Goal: Check status

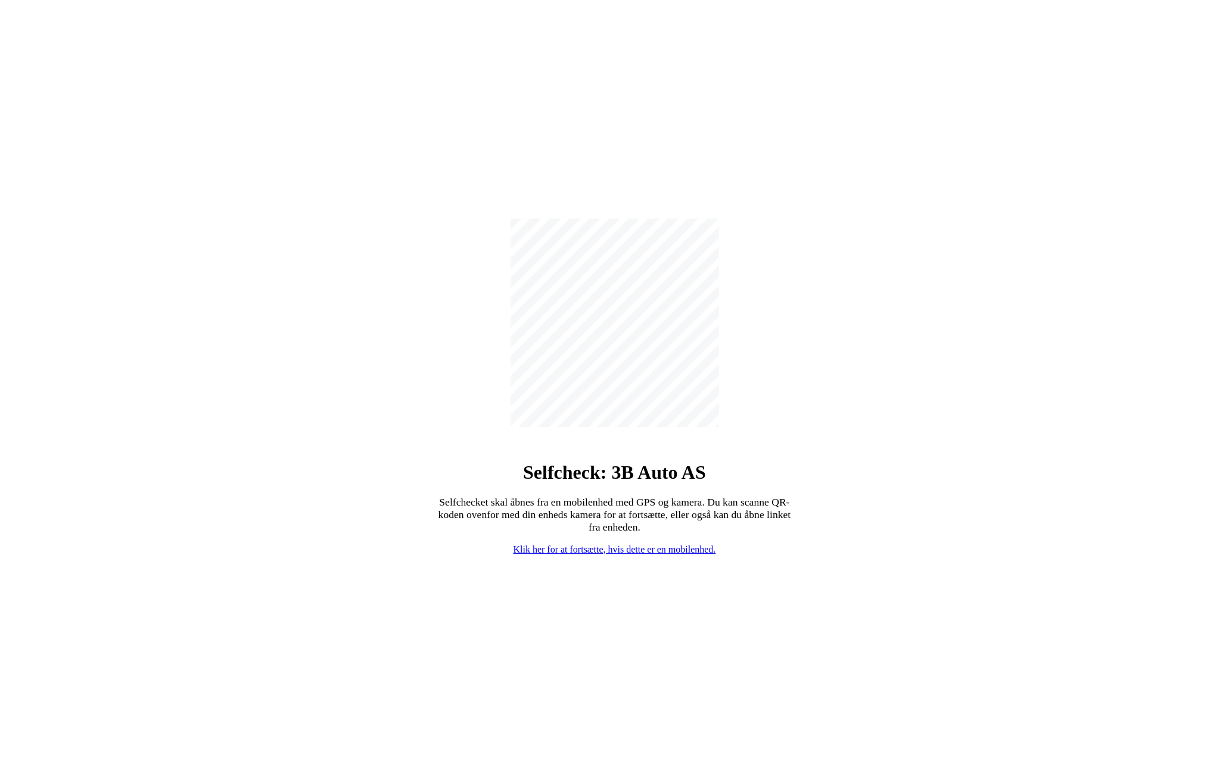
click at [589, 552] on link "Klik her for at fortsætte, hvis dette er en mobilenhed." at bounding box center [615, 550] width 203 height 10
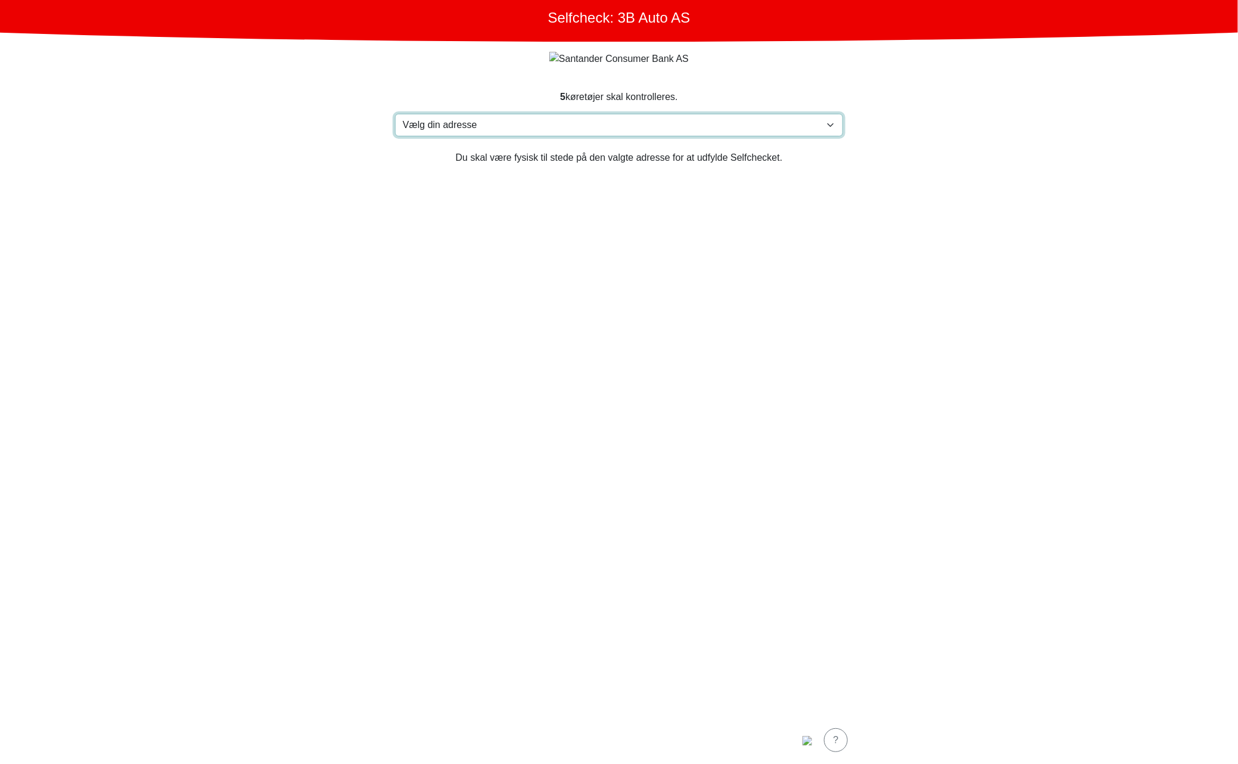
click at [691, 132] on select "Vælg din adresse Furlandsvegen 24( ved Bunkeroil), 6390 VESTNES Furland ved Bun…" at bounding box center [619, 125] width 448 height 23
select select "3303"
click at [395, 114] on select "Vælg din adresse Furlandsvegen 24( ved Bunkeroil), 6390 VESTNES Furland ved Bun…" at bounding box center [619, 125] width 448 height 23
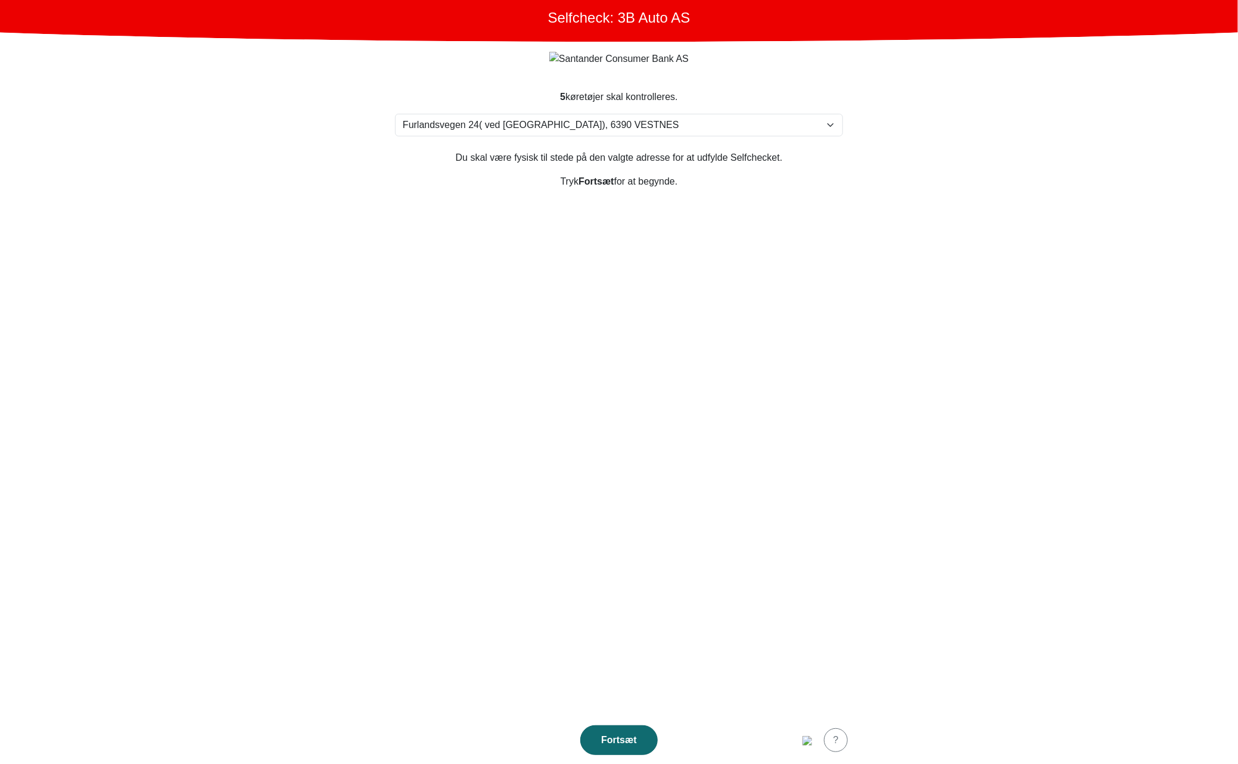
click at [624, 738] on div "Fortsæt" at bounding box center [619, 741] width 52 height 14
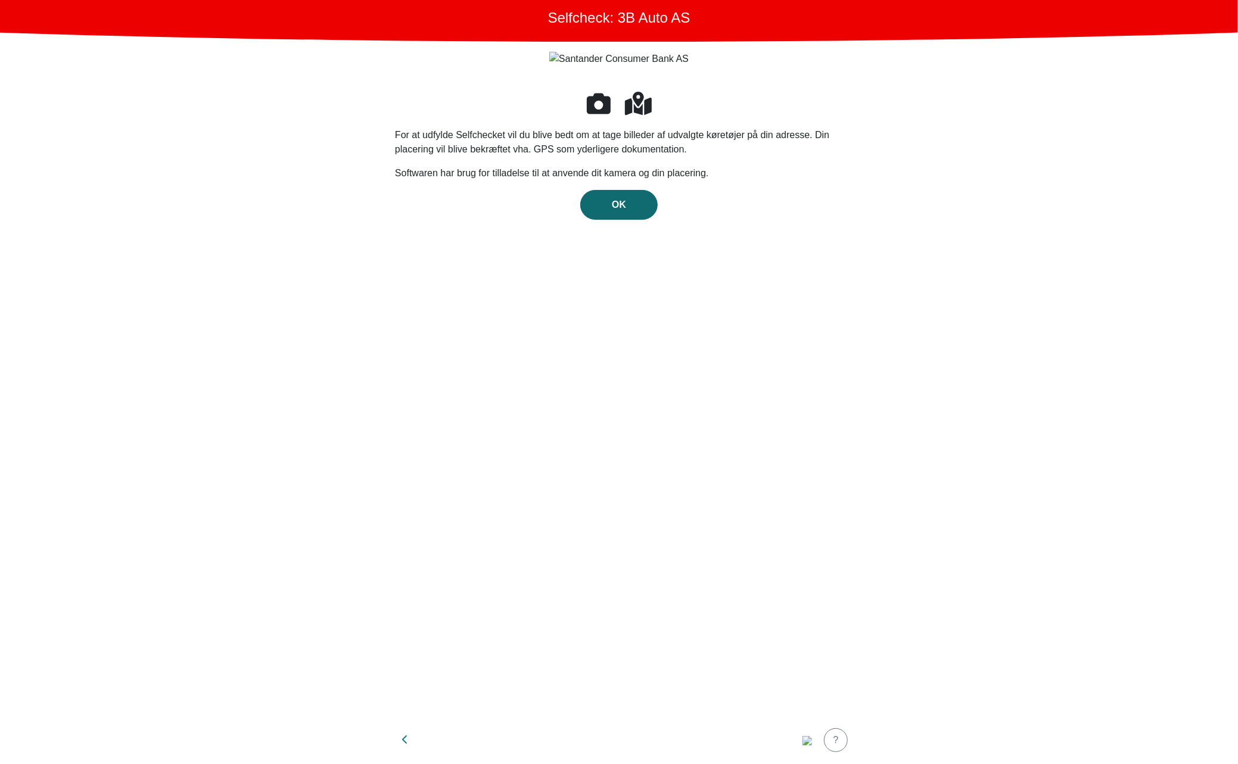
click at [639, 203] on div "OK" at bounding box center [619, 205] width 52 height 14
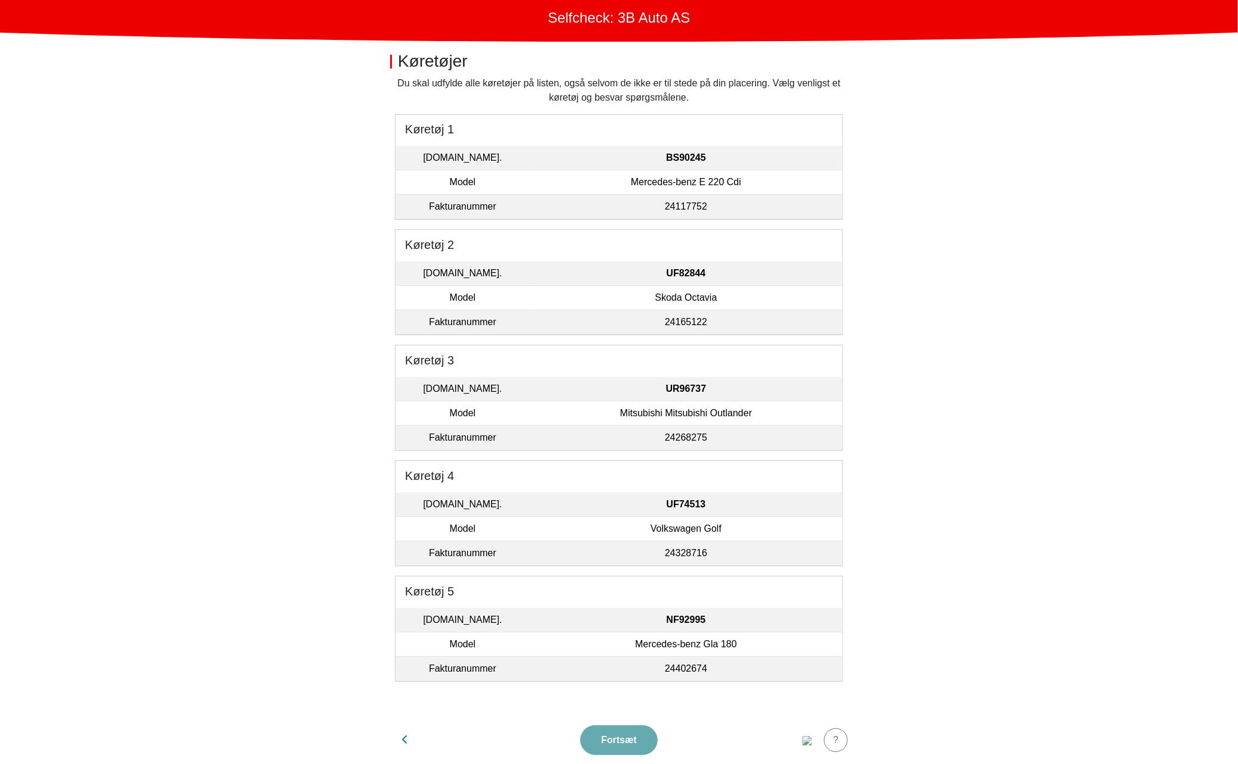
click at [576, 174] on td "Mercedes-benz E 220 Cdi" at bounding box center [686, 182] width 313 height 24
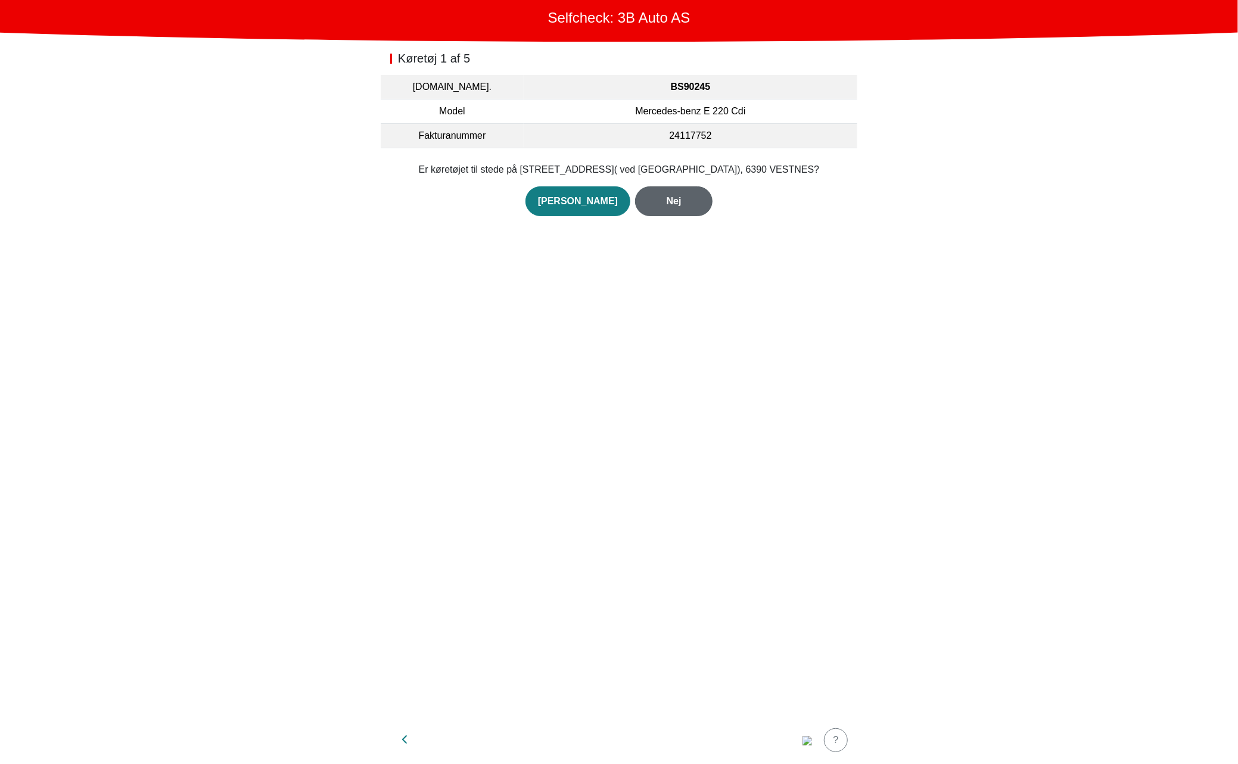
click at [648, 200] on div "Nej" at bounding box center [674, 201] width 52 height 14
click at [656, 209] on div "Nej" at bounding box center [674, 216] width 52 height 14
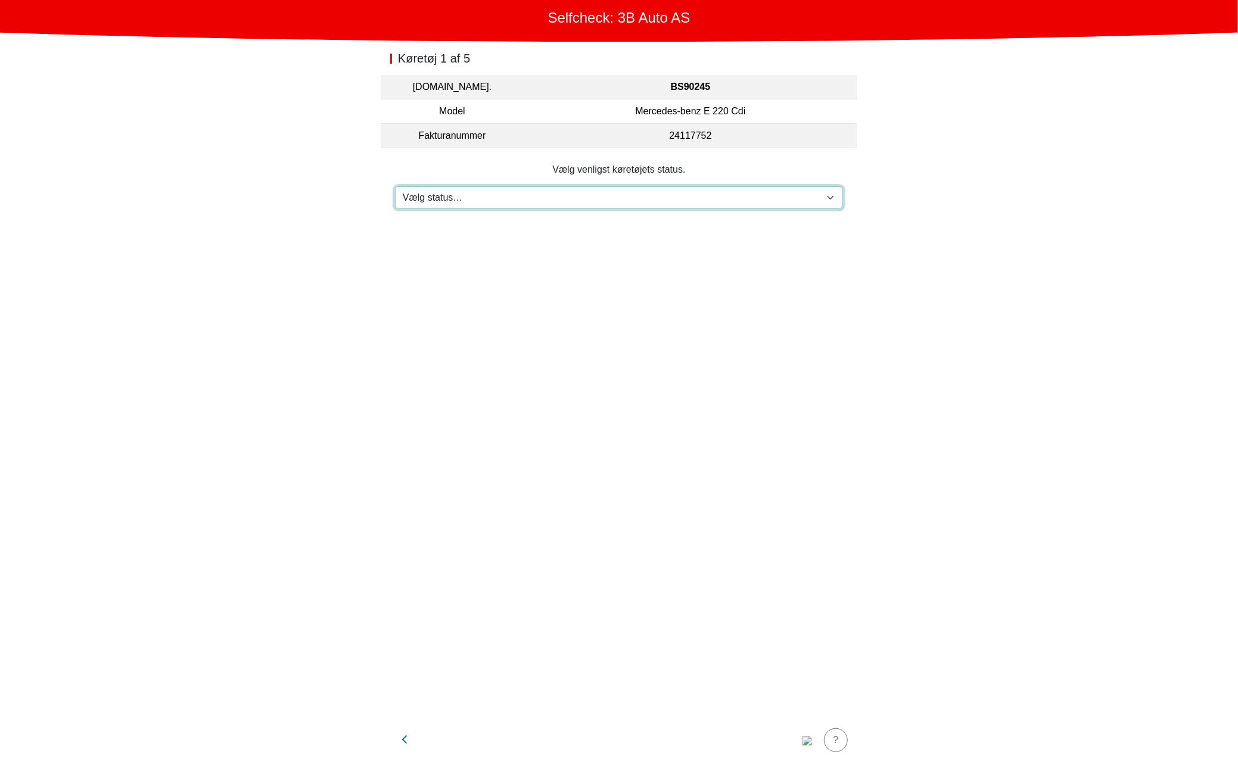
click at [642, 202] on select "Vælg status… Vedligeholdelse Solgt og leveret Ikke modtaget På prøvetur Mangler" at bounding box center [619, 198] width 448 height 23
select select "3"
click at [395, 187] on select "Vælg status… Vedligeholdelse Solgt og leveret Ikke modtaget På prøvetur Mangler" at bounding box center [619, 198] width 448 height 23
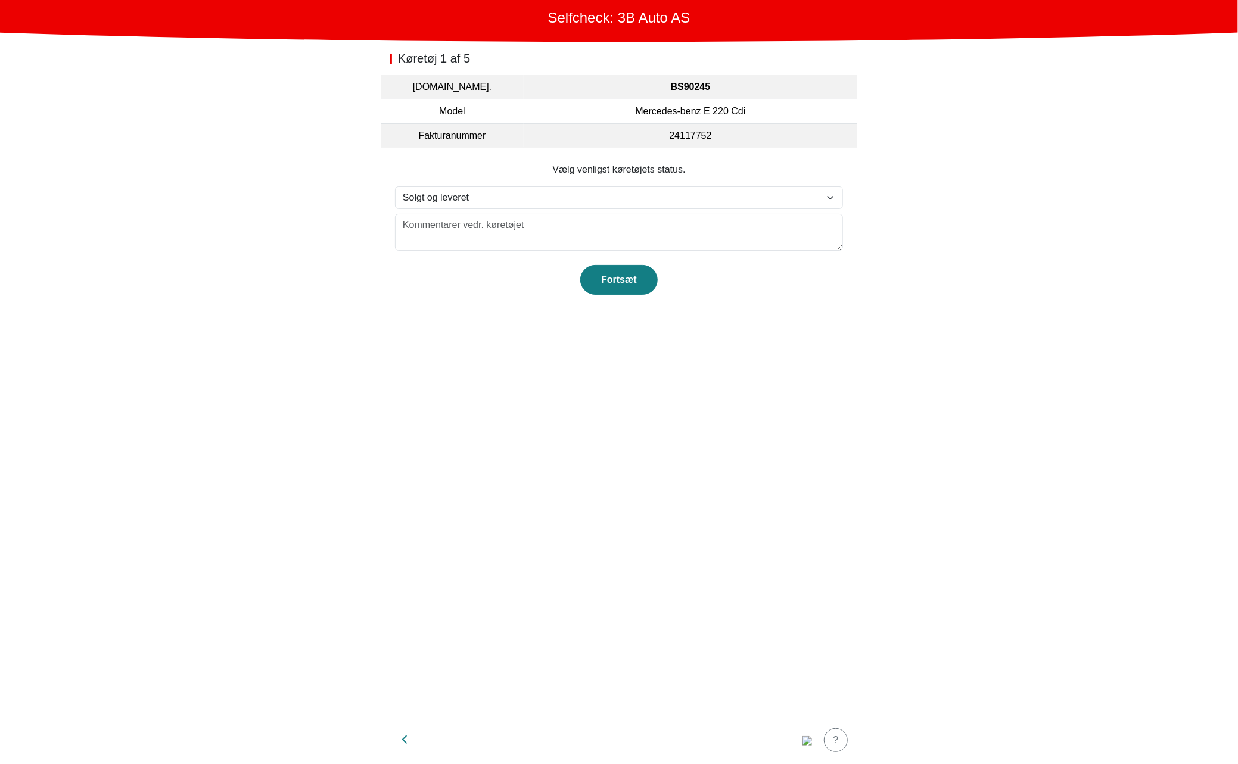
click at [505, 297] on section "Vælg venligst køretøjets status. Vælg status… Vedligeholdelse Solgt og leveret …" at bounding box center [619, 228] width 477 height 161
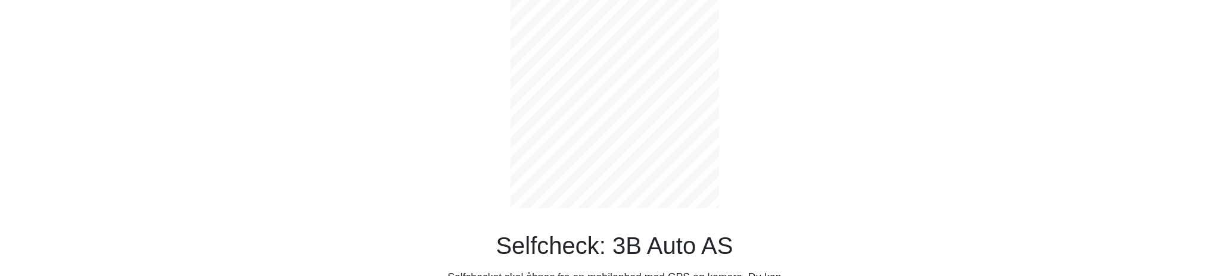
click at [390, 123] on div "Selfcheck: 3B Auto AS Selfchecket skal åbnes fra en mobilenhed med GPS og kamer…" at bounding box center [615, 170] width 787 height 341
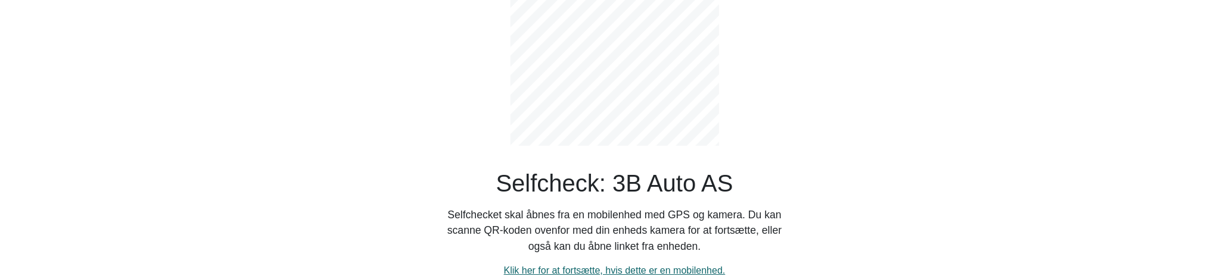
scroll to position [64, 0]
click at [756, 83] on div "Selfcheck: 3B Auto AS Selfchecket skal åbnes fra en mobilenhed med GPS og kamer…" at bounding box center [615, 97] width 358 height 360
click at [605, 269] on link "Klik her for at fortsætte, hvis dette er en mobilenhed." at bounding box center [615, 270] width 222 height 10
select select "3303"
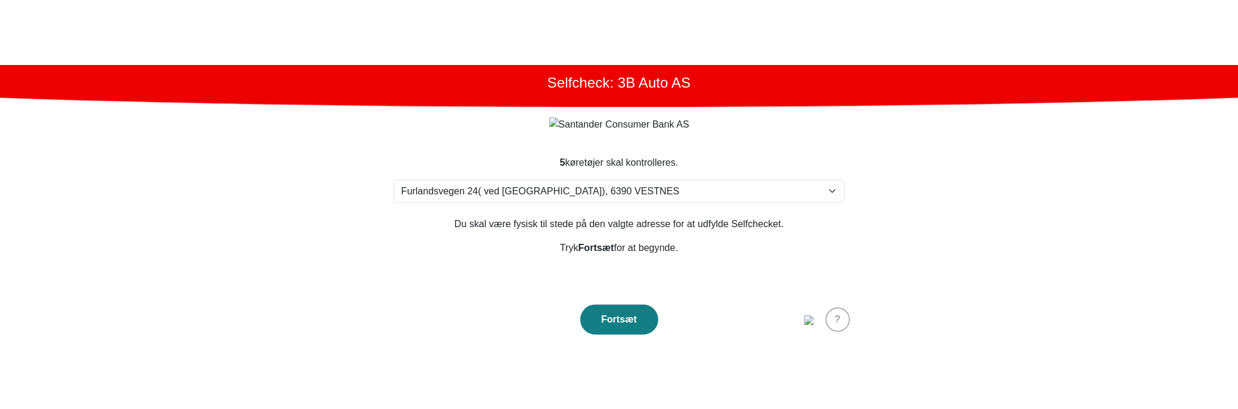
scroll to position [0, 0]
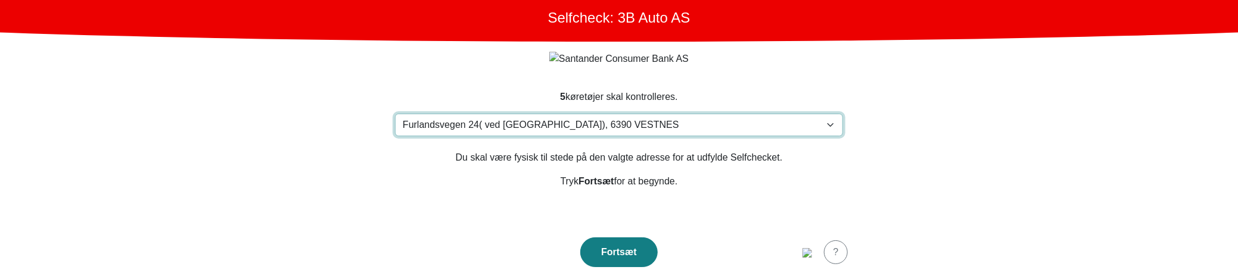
click at [589, 121] on select "Vælg din adresse Furlandsvegen 24( ved Bunkeroil), 6390 VESTNES Furland ved Bun…" at bounding box center [619, 125] width 448 height 23
click at [395, 114] on select "Vælg din adresse Furlandsvegen 24( ved Bunkeroil), 6390 VESTNES Furland ved Bun…" at bounding box center [619, 125] width 448 height 23
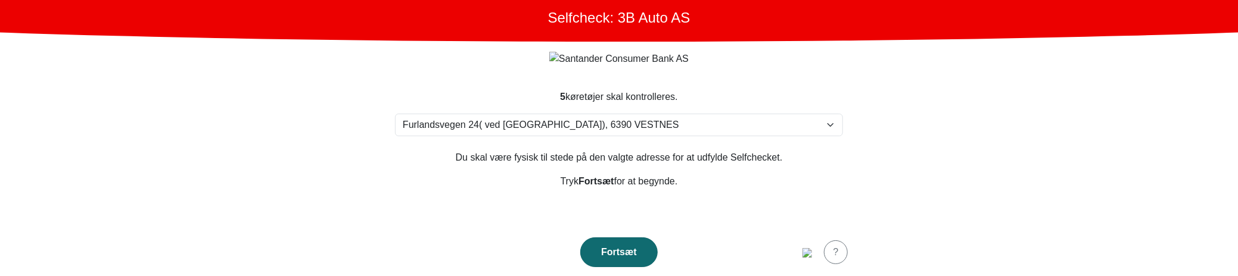
click at [610, 247] on div "Fortsæt" at bounding box center [619, 252] width 52 height 14
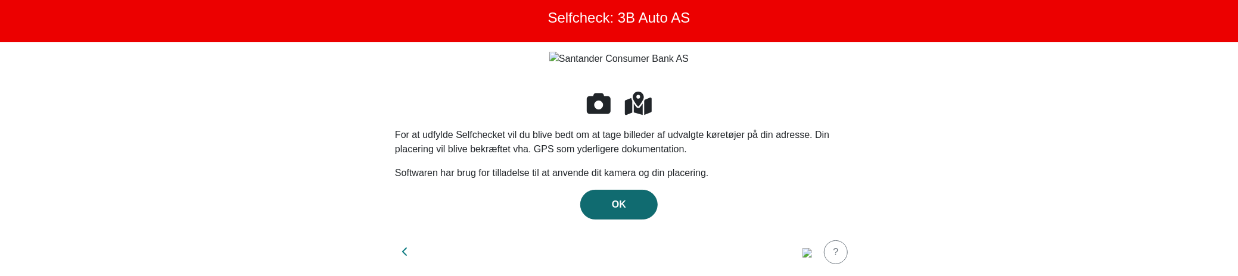
click at [633, 207] on div "OK" at bounding box center [619, 205] width 52 height 14
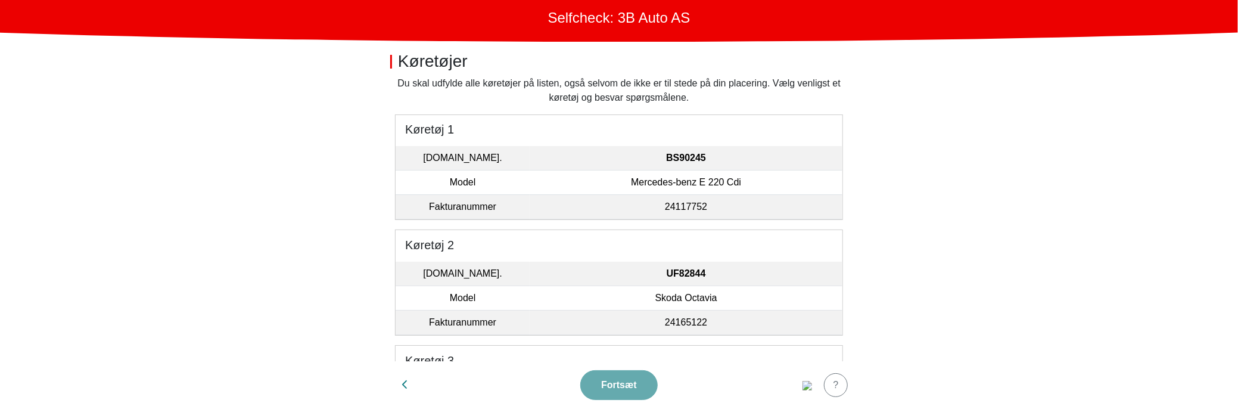
click at [633, 190] on td "Mercedes-benz E 220 Cdi" at bounding box center [686, 182] width 313 height 24
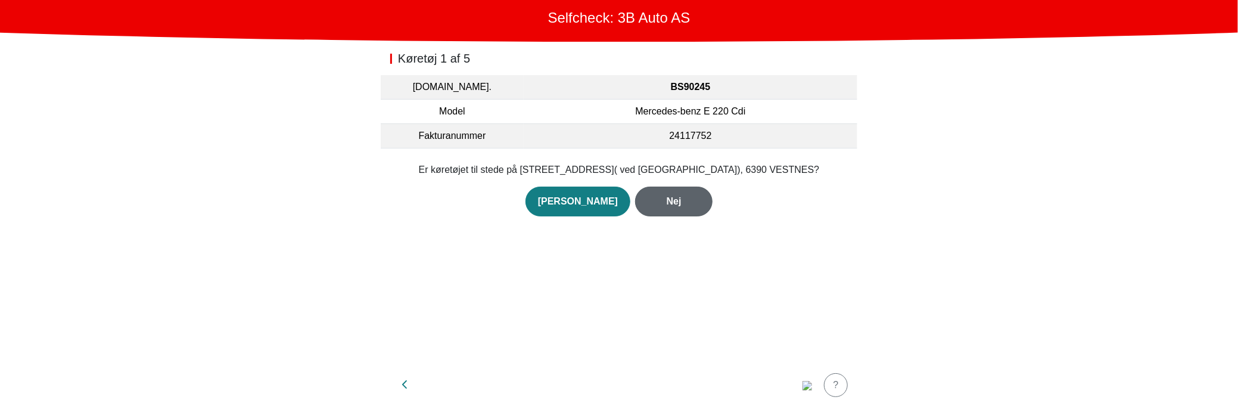
click at [665, 197] on div "Nej" at bounding box center [674, 201] width 52 height 14
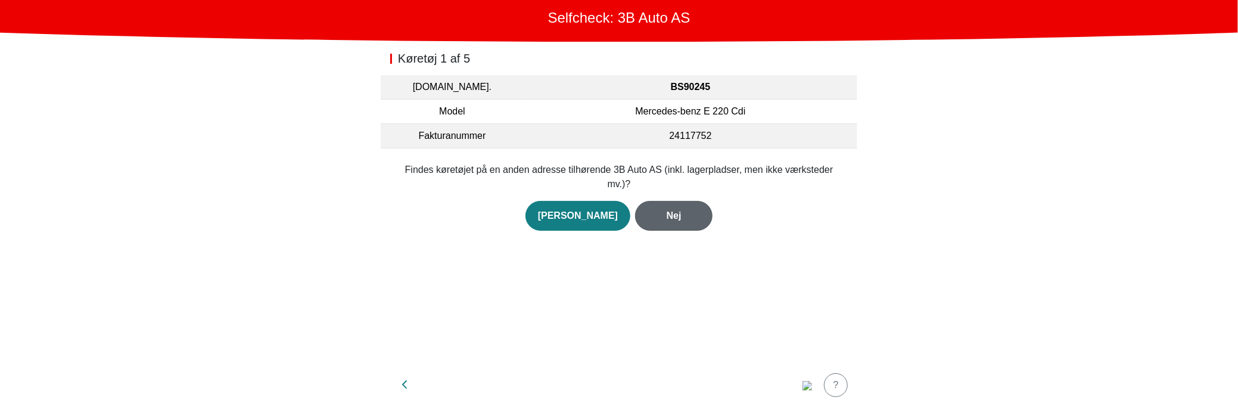
click at [665, 209] on div "Nej" at bounding box center [674, 216] width 52 height 14
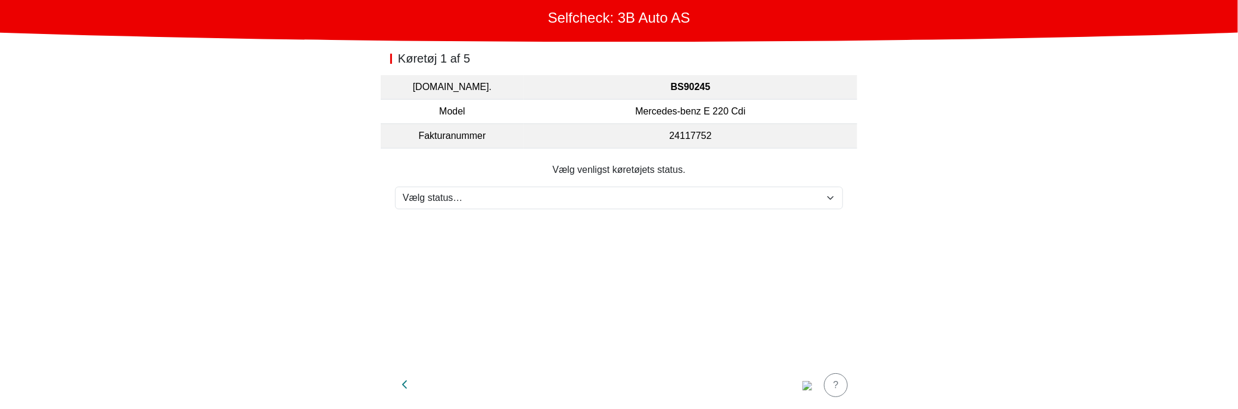
click at [649, 214] on section "Vælg venligst køretøjets status. Vælg status… Vedligeholdelse Solgt og leveret …" at bounding box center [619, 185] width 477 height 75
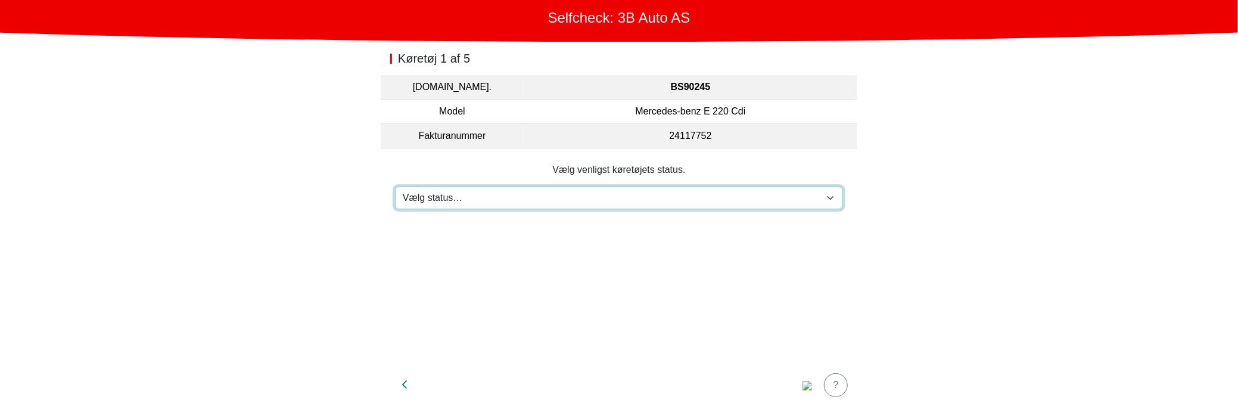
click at [652, 194] on select "Vælg status… Vedligeholdelse Solgt og leveret Ikke modtaget På prøvetur Mangler" at bounding box center [619, 198] width 448 height 23
select select "3"
click at [395, 187] on select "Vælg status… Vedligeholdelse Solgt og leveret Ikke modtaget På prøvetur Mangler" at bounding box center [619, 198] width 448 height 23
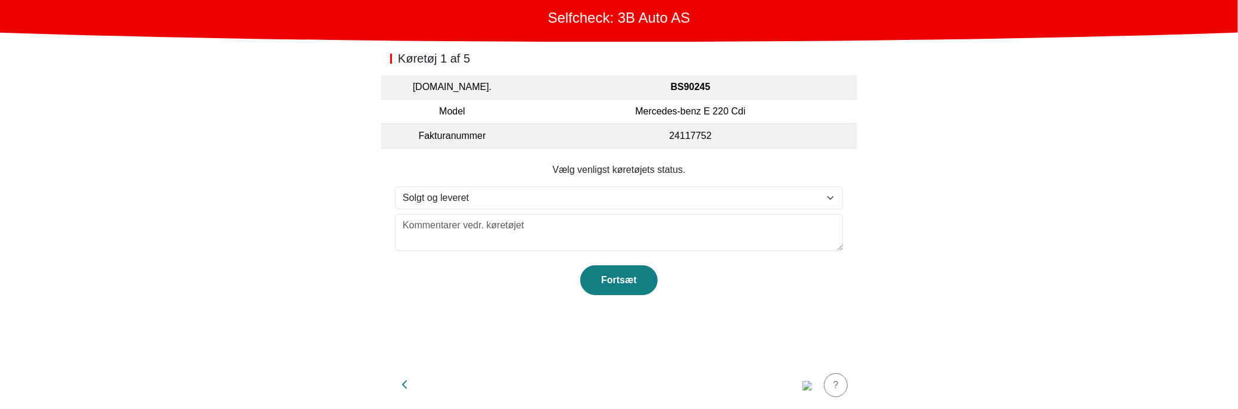
click at [536, 276] on footer "Fortsæt" at bounding box center [619, 273] width 448 height 44
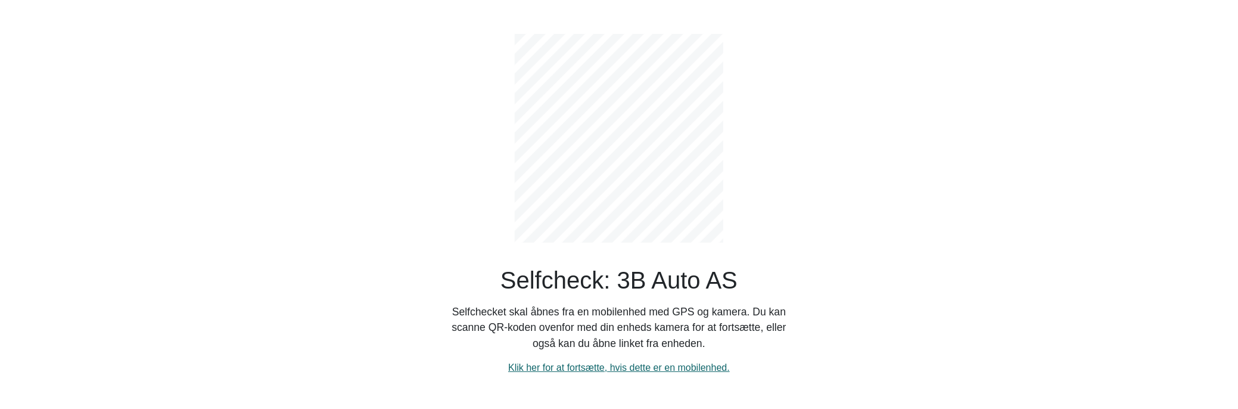
click at [647, 365] on link "Klik her for at fortsætte, hvis dette er en mobilenhed." at bounding box center [619, 367] width 222 height 10
select select "3303"
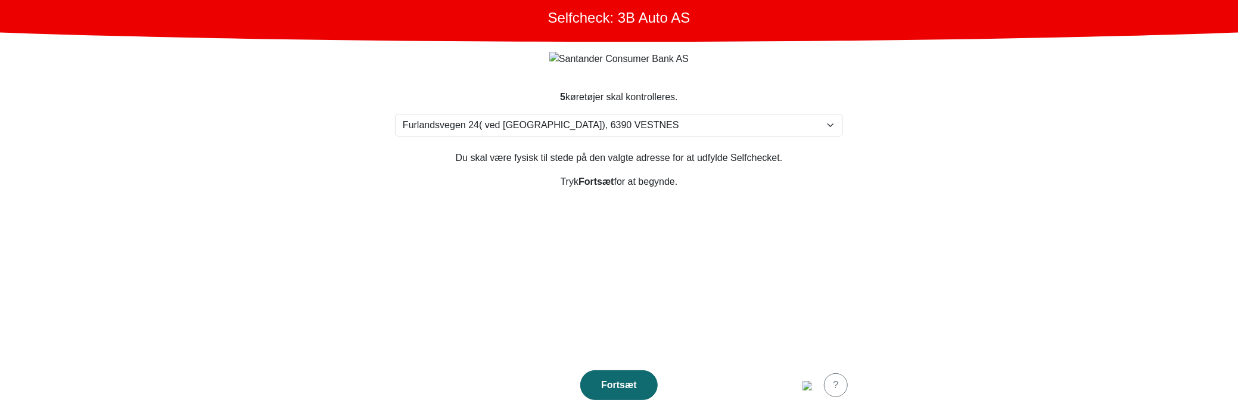
click at [634, 378] on div "Fortsæt" at bounding box center [619, 385] width 52 height 14
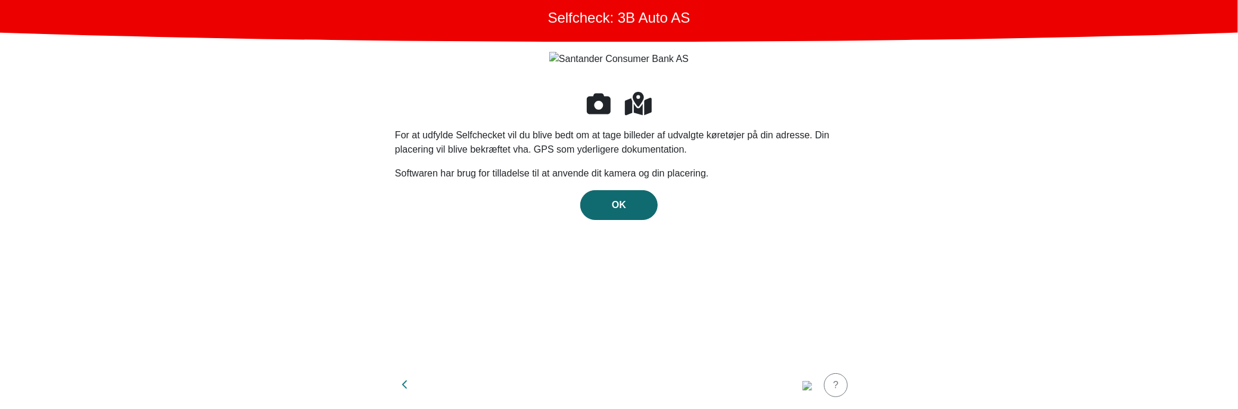
click at [646, 197] on button "OK" at bounding box center [618, 205] width 77 height 30
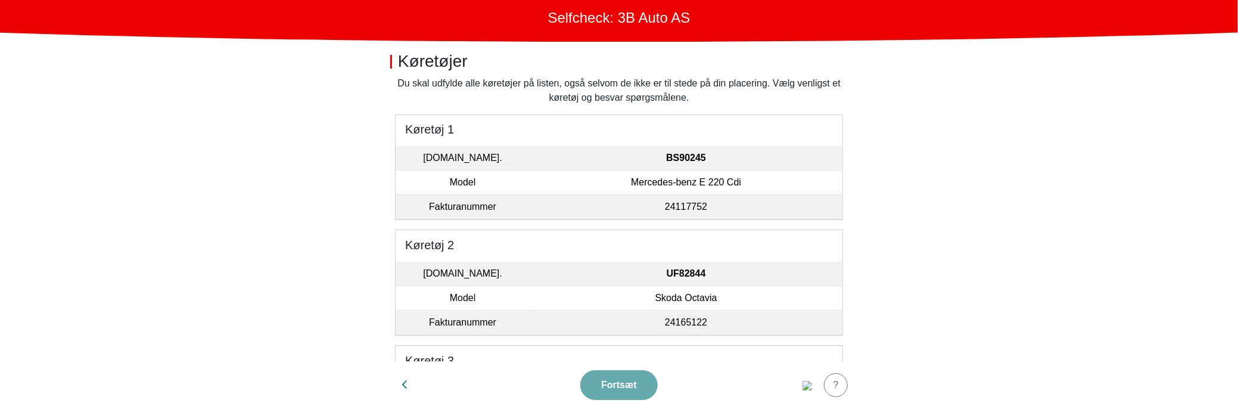
click at [688, 163] on strong "BS90245" at bounding box center [686, 158] width 40 height 10
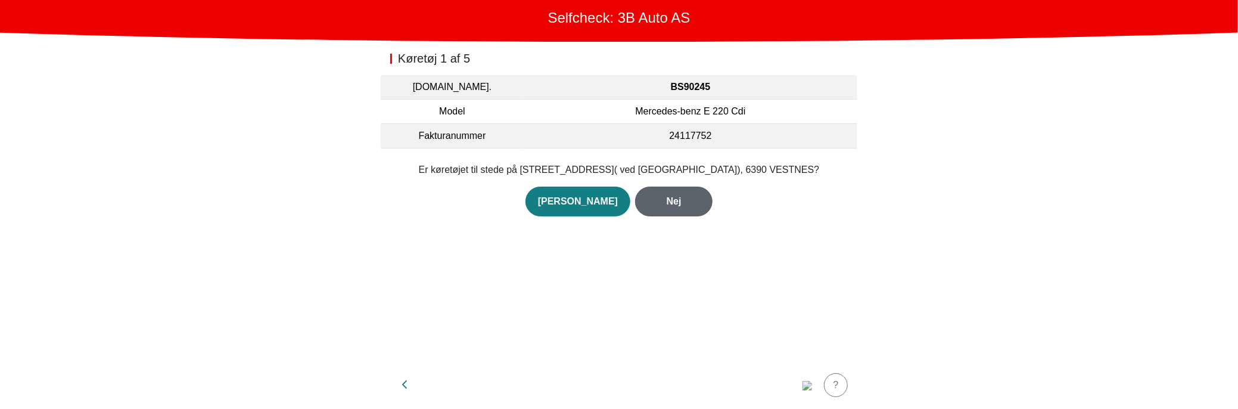
click at [648, 201] on div "Nej" at bounding box center [674, 201] width 52 height 14
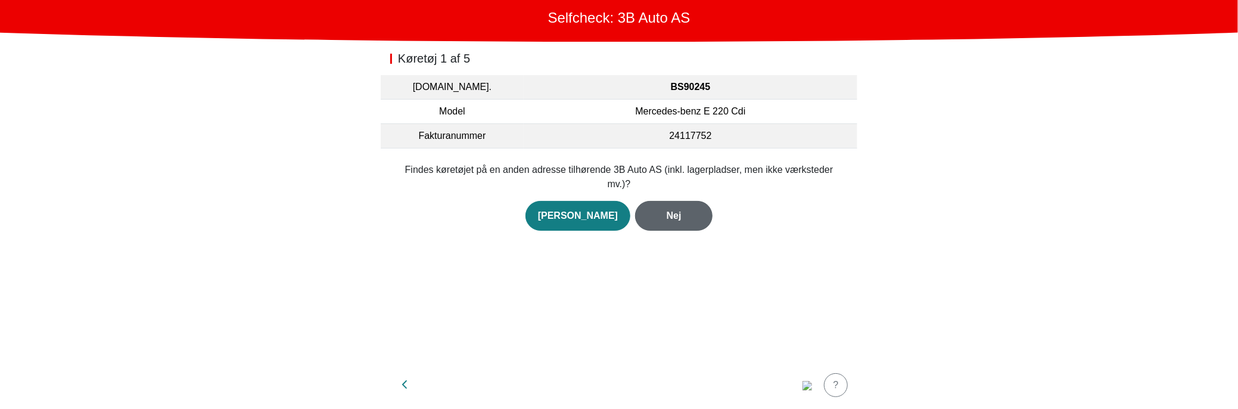
click at [669, 209] on div "Nej" at bounding box center [674, 216] width 52 height 14
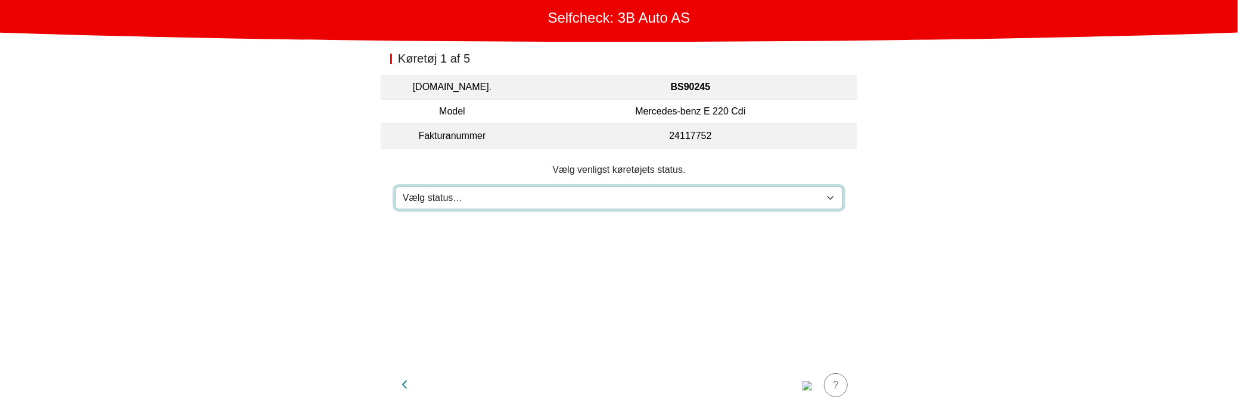
click at [639, 206] on select "Vælg status… Vedligeholdelse Solgt og leveret Ikke modtaget På prøvetur Mangler" at bounding box center [619, 198] width 448 height 23
select select "3"
click at [395, 187] on select "Vælg status… Vedligeholdelse Solgt og leveret Ikke modtaget På prøvetur Mangler" at bounding box center [619, 198] width 448 height 23
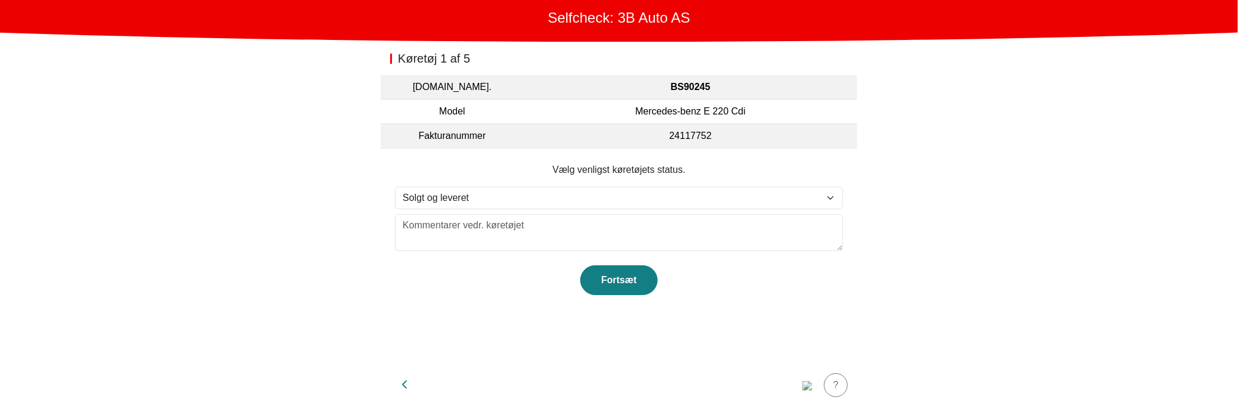
click at [523, 281] on footer "Fortsæt" at bounding box center [619, 273] width 448 height 44
click at [298, 269] on main "Selfcheck: 3B Auto AS Køretøj 1 af 5 [DOMAIN_NAME]. BS90245 Model Mercedes-benz…" at bounding box center [619, 204] width 1238 height 409
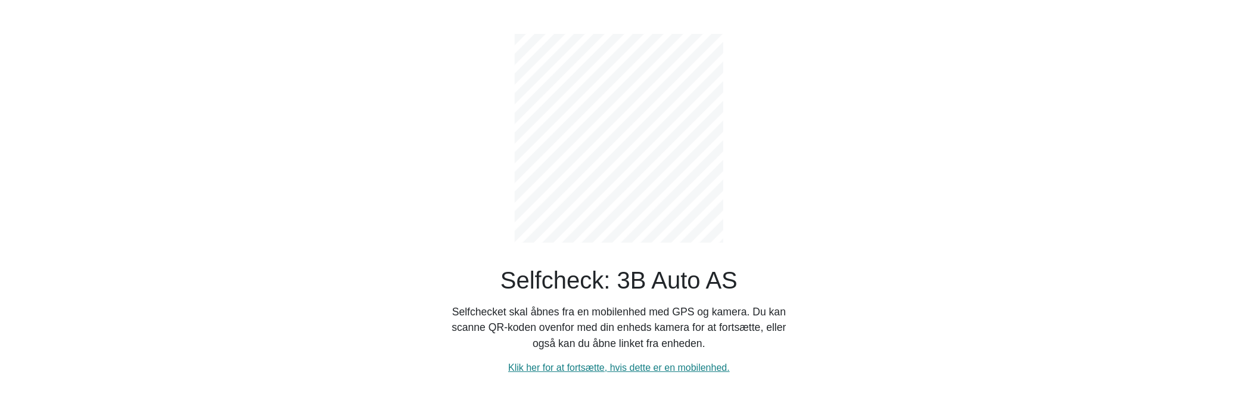
click at [315, 284] on div "Selfcheck: 3B Auto AS Selfchecket skal åbnes fra en mobilenhed med GPS og kamer…" at bounding box center [619, 204] width 787 height 409
click at [372, 226] on div "Selfcheck: 3B Auto AS Selfchecket skal åbnes fra en mobilenhed med GPS og kamer…" at bounding box center [619, 204] width 787 height 409
drag, startPoint x: 297, startPoint y: 255, endPoint x: 316, endPoint y: 283, distance: 33.5
click at [297, 255] on div "Selfcheck: 3B Auto AS Selfchecket skal åbnes fra en mobilenhed med GPS og kamer…" at bounding box center [619, 204] width 787 height 409
click at [852, 159] on div "Selfcheck: 3B Auto AS Selfchecket skal åbnes fra en mobilenhed med GPS og kamer…" at bounding box center [619, 204] width 787 height 409
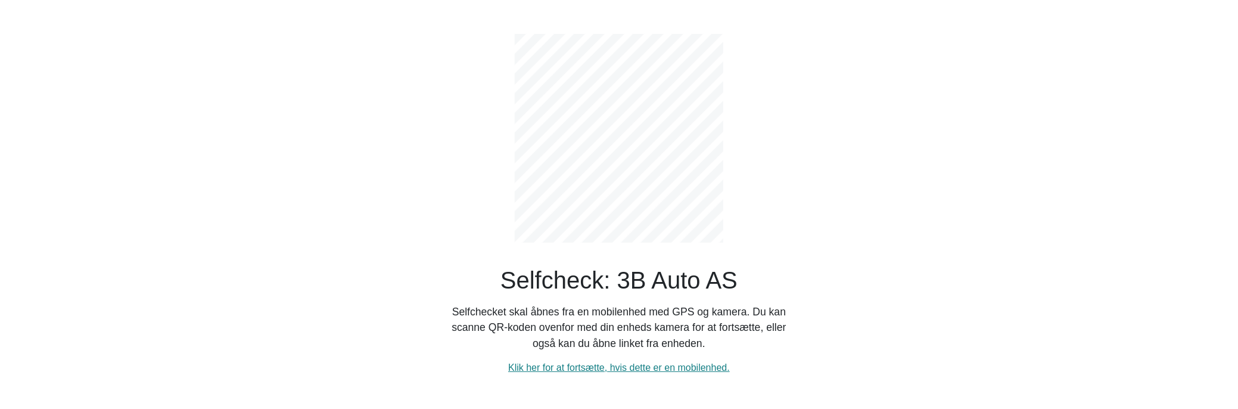
click at [412, 248] on div "Selfcheck: 3B Auto AS Selfchecket skal åbnes fra en mobilenhed med GPS og kamer…" at bounding box center [619, 204] width 787 height 409
